Goal: Go to known website: Go to known website

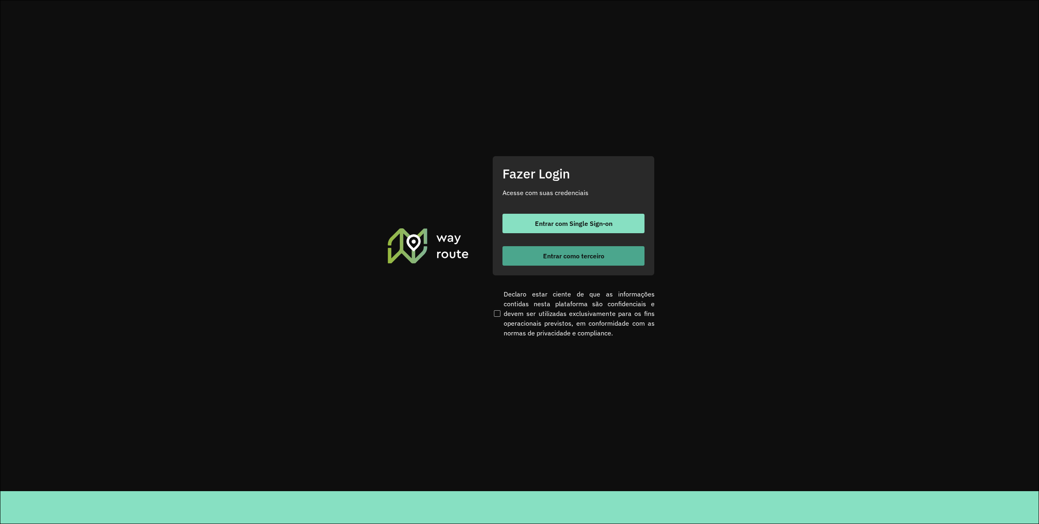
click at [528, 252] on button "Entrar como terceiro" at bounding box center [573, 255] width 142 height 19
